Goal: Information Seeking & Learning: Learn about a topic

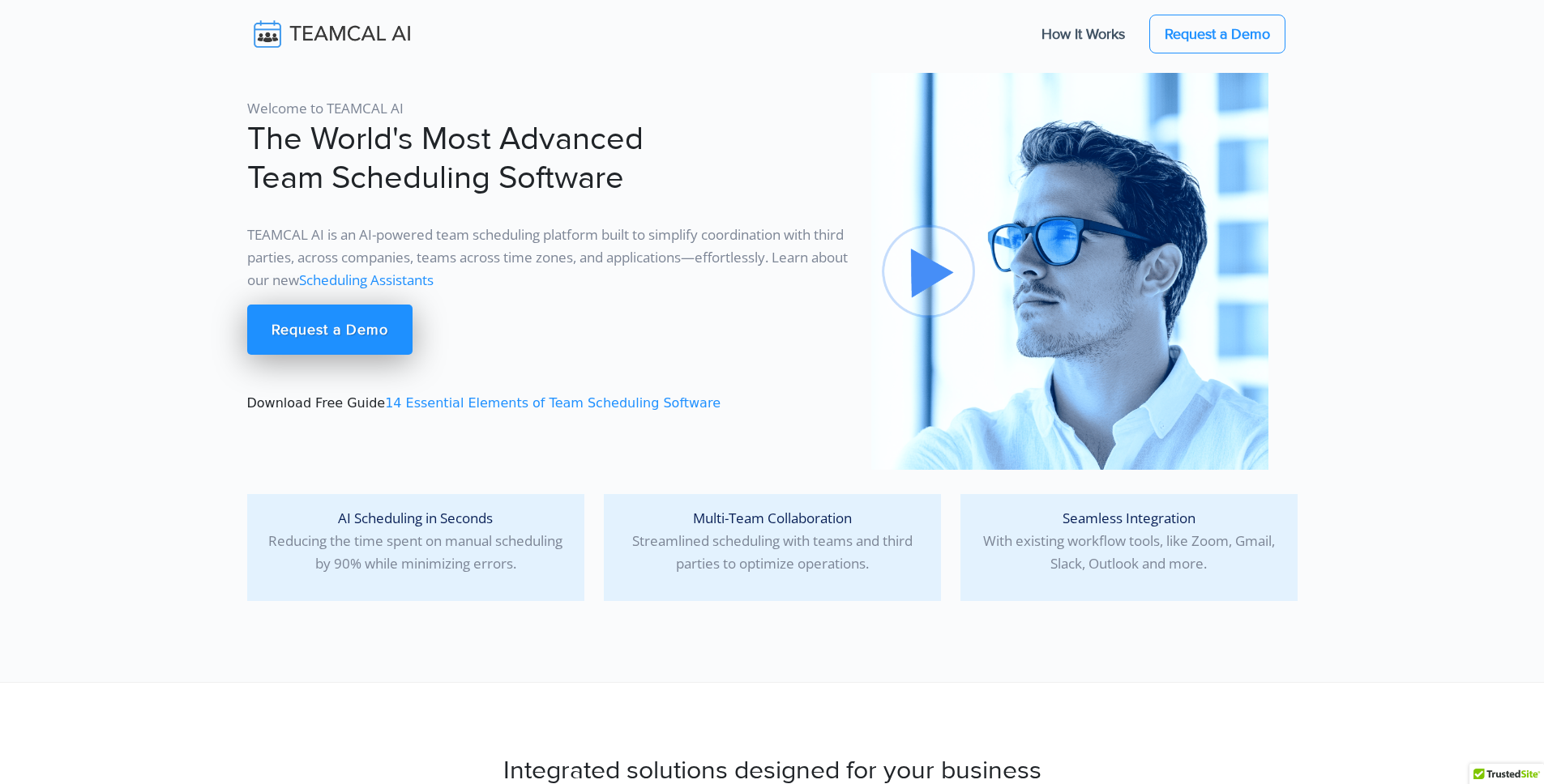
click at [433, 277] on link "Scheduling Assistants" at bounding box center [366, 279] width 135 height 19
